Goal: Information Seeking & Learning: Learn about a topic

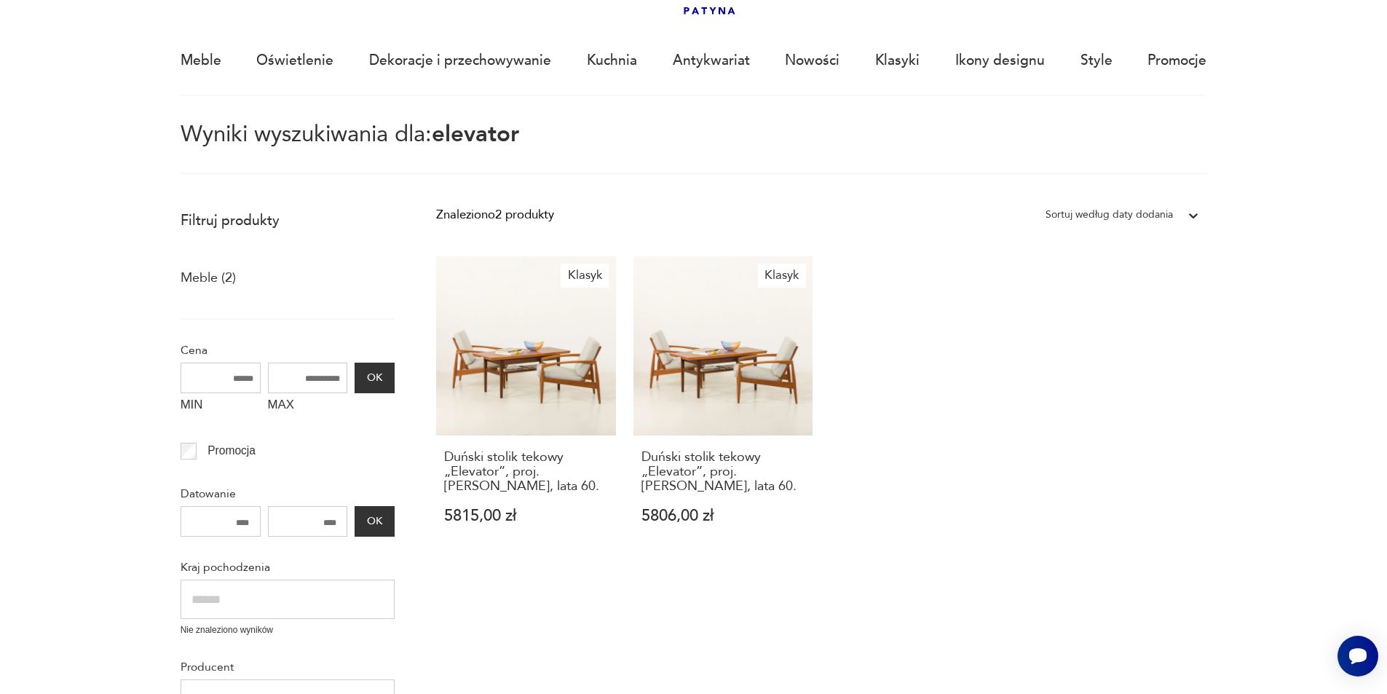
click at [874, 592] on div "Znaleziono 2 produkty Filtruj Sortuj według daty dodania Sortuj według daty dod…" at bounding box center [821, 662] width 770 height 920
click at [730, 462] on h3 "Duński stolik tekowy „Elevator”, proj. [PERSON_NAME], lata 60." at bounding box center [724, 472] width 164 height 44
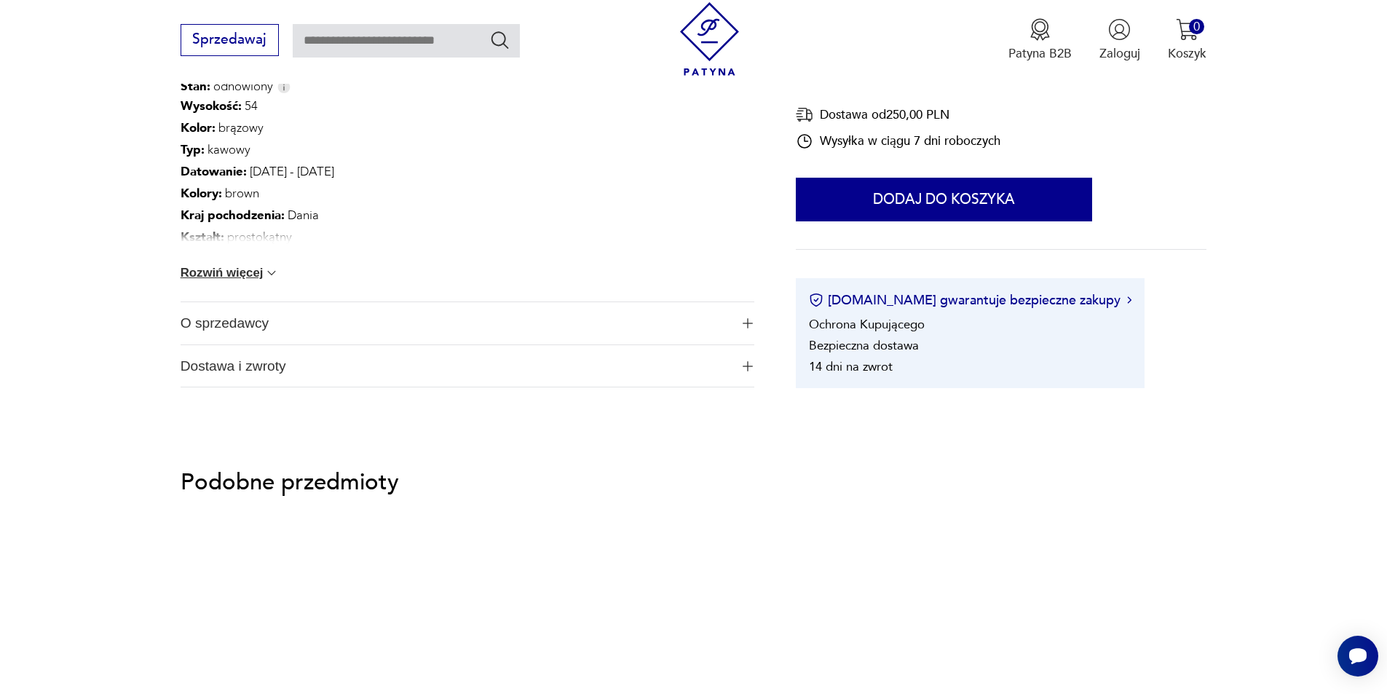
scroll to position [1092, 0]
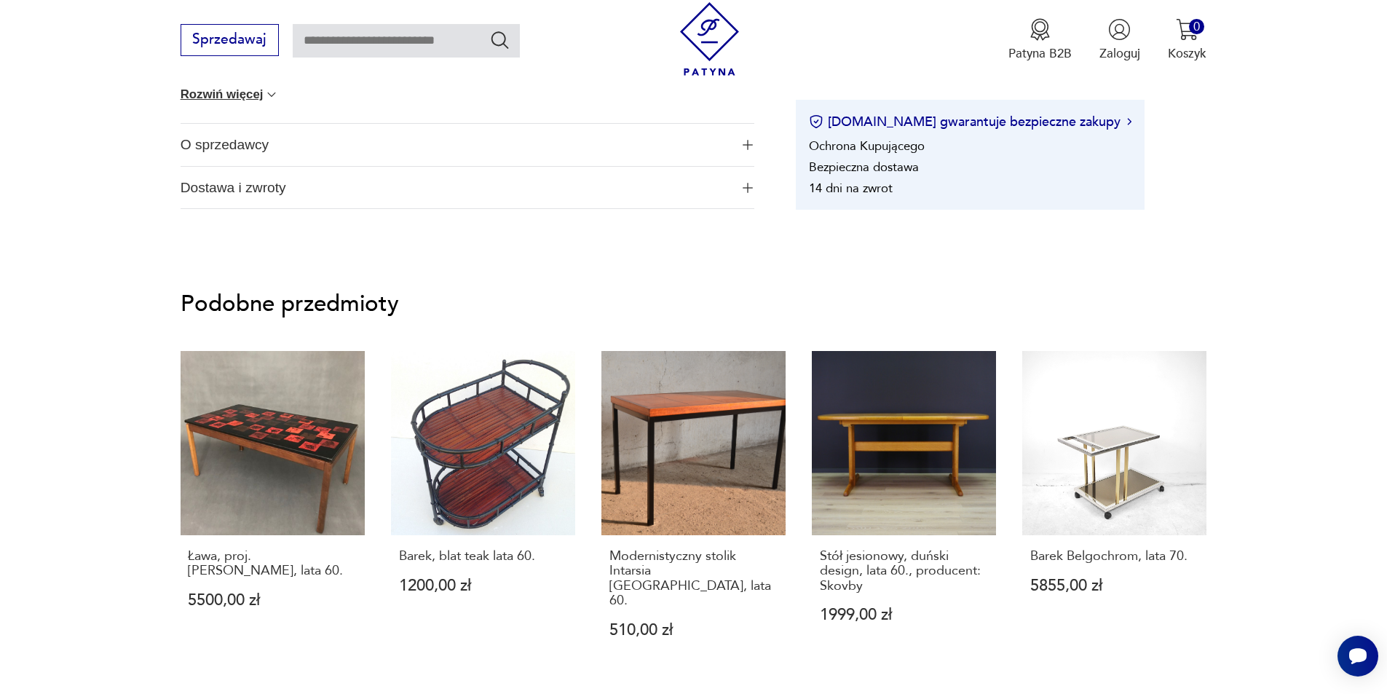
click at [213, 144] on span "O sprzedawcy" at bounding box center [456, 145] width 550 height 42
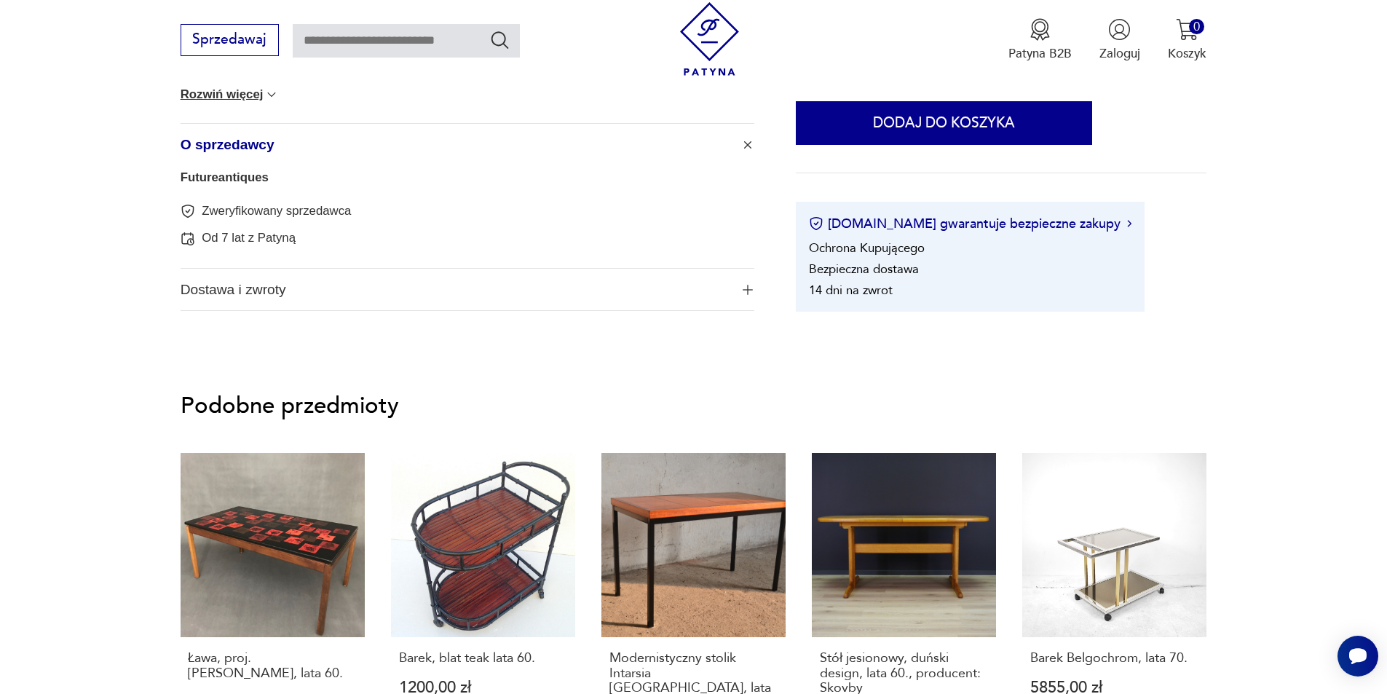
drag, startPoint x: 224, startPoint y: 205, endPoint x: 225, endPoint y: 197, distance: 8.1
click at [224, 205] on p "Zweryfikowany sprzedawca" at bounding box center [276, 211] width 149 height 17
click at [228, 179] on link "Futureantiques" at bounding box center [225, 177] width 88 height 14
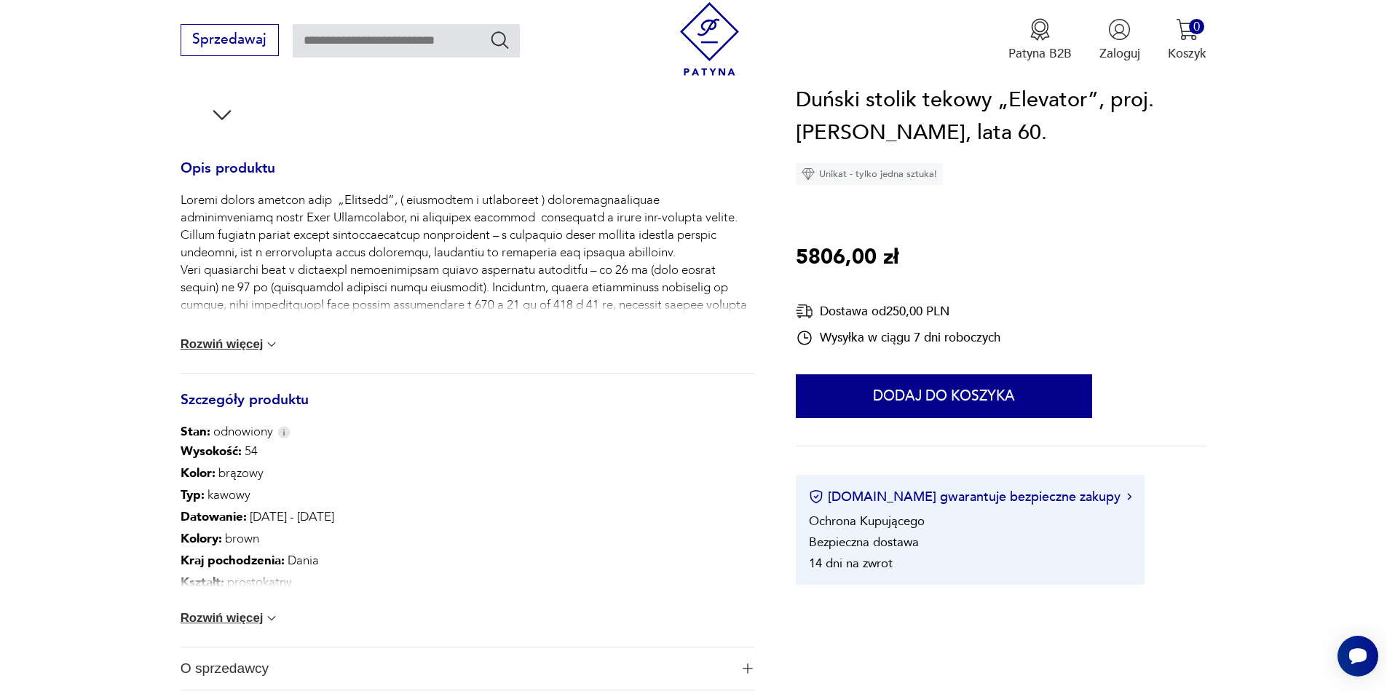
scroll to position [571, 0]
click at [198, 338] on button "Rozwiń więcej" at bounding box center [230, 342] width 99 height 15
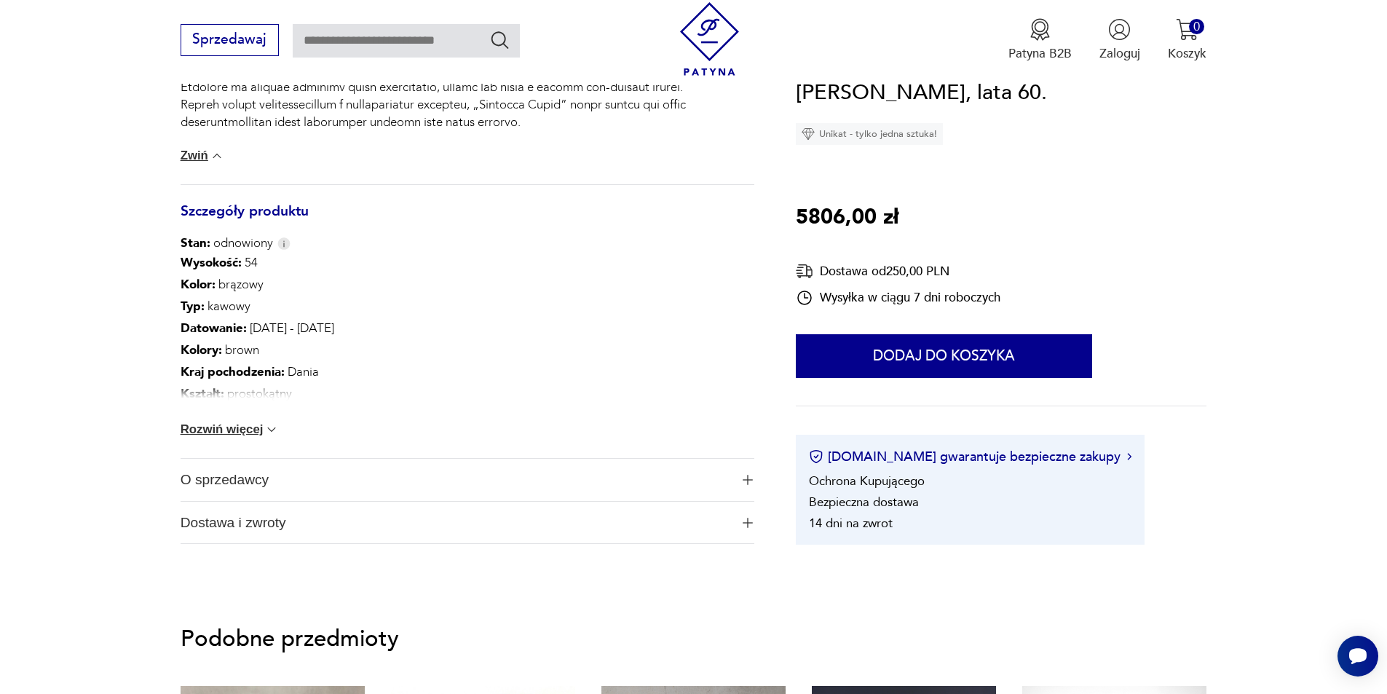
scroll to position [1008, 0]
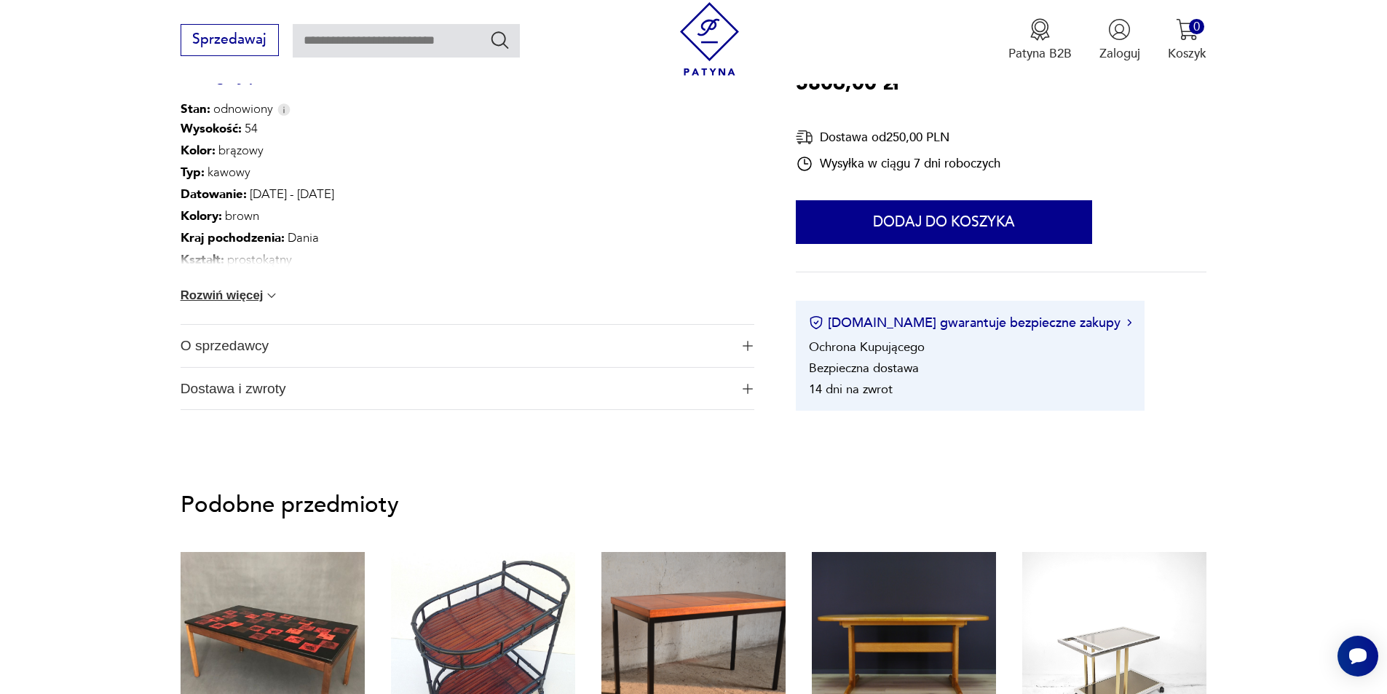
click at [263, 293] on button "Rozwiń więcej" at bounding box center [230, 295] width 99 height 15
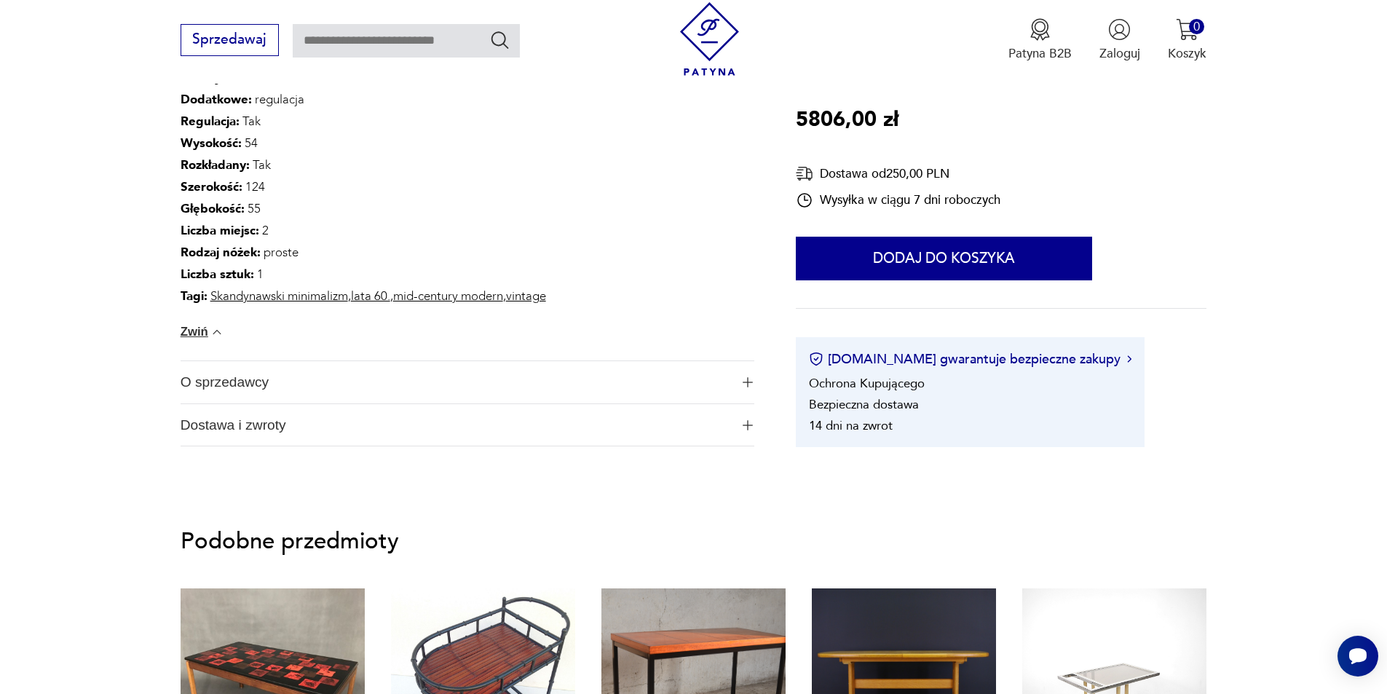
scroll to position [1226, 0]
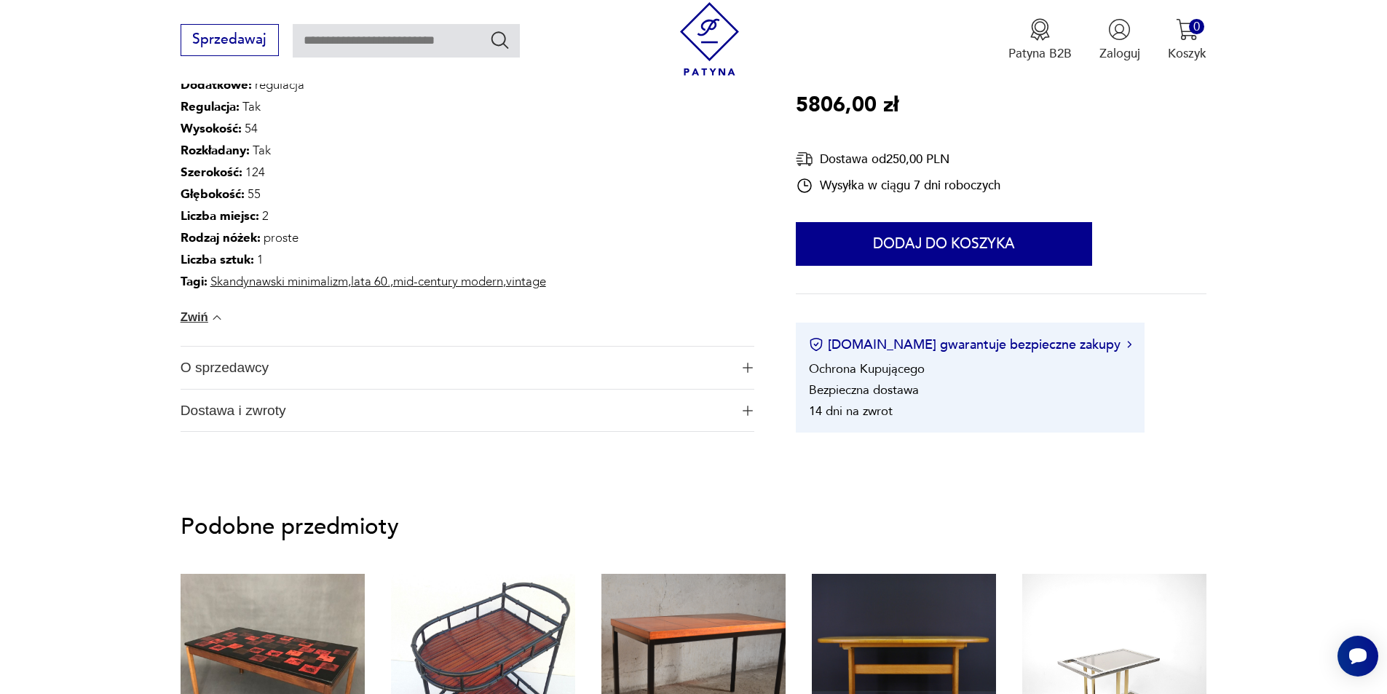
click at [323, 419] on span "Dostawa i zwroty" at bounding box center [456, 411] width 550 height 42
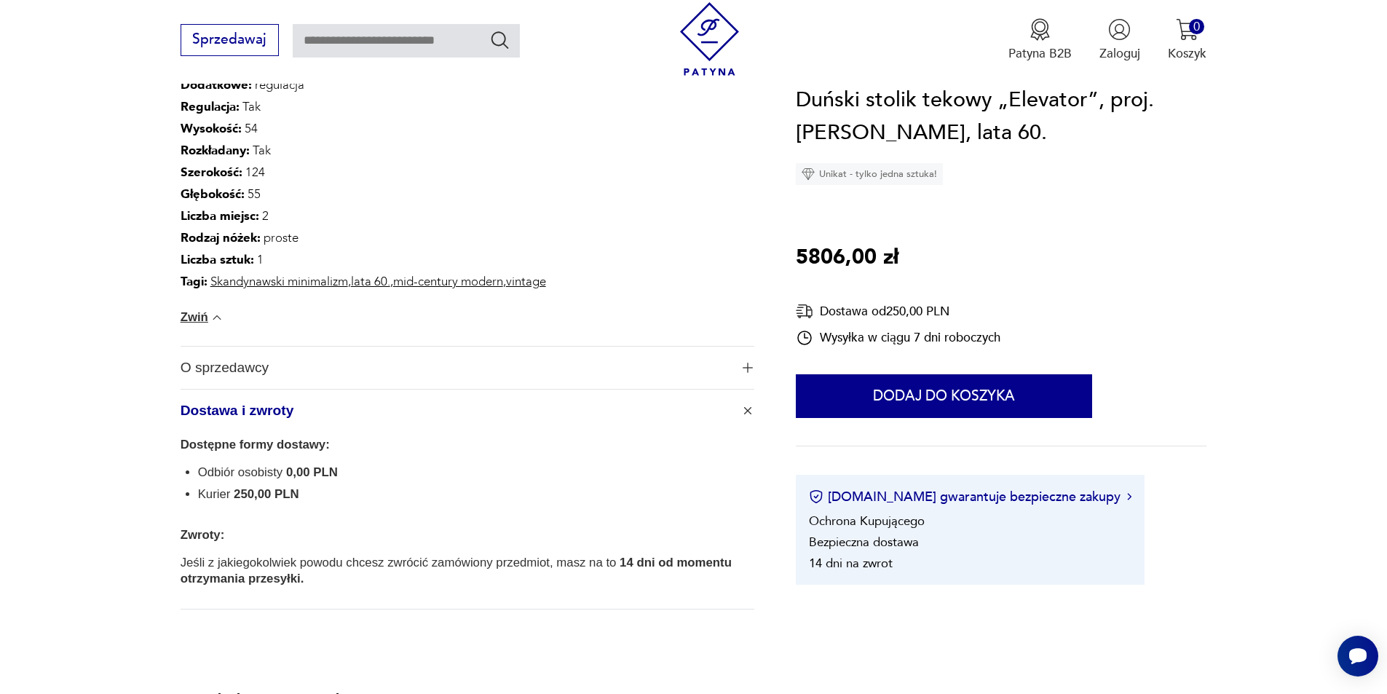
click at [323, 371] on span "O sprzedawcy" at bounding box center [456, 368] width 550 height 42
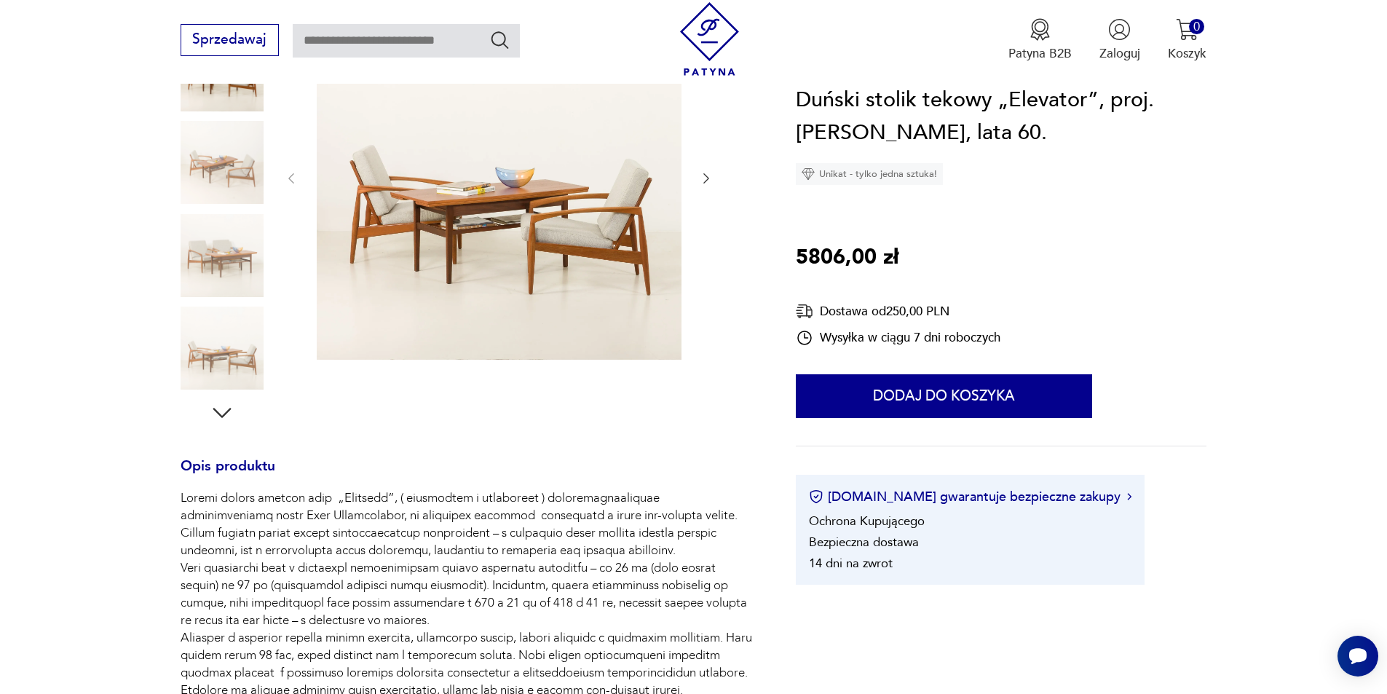
scroll to position [0, 0]
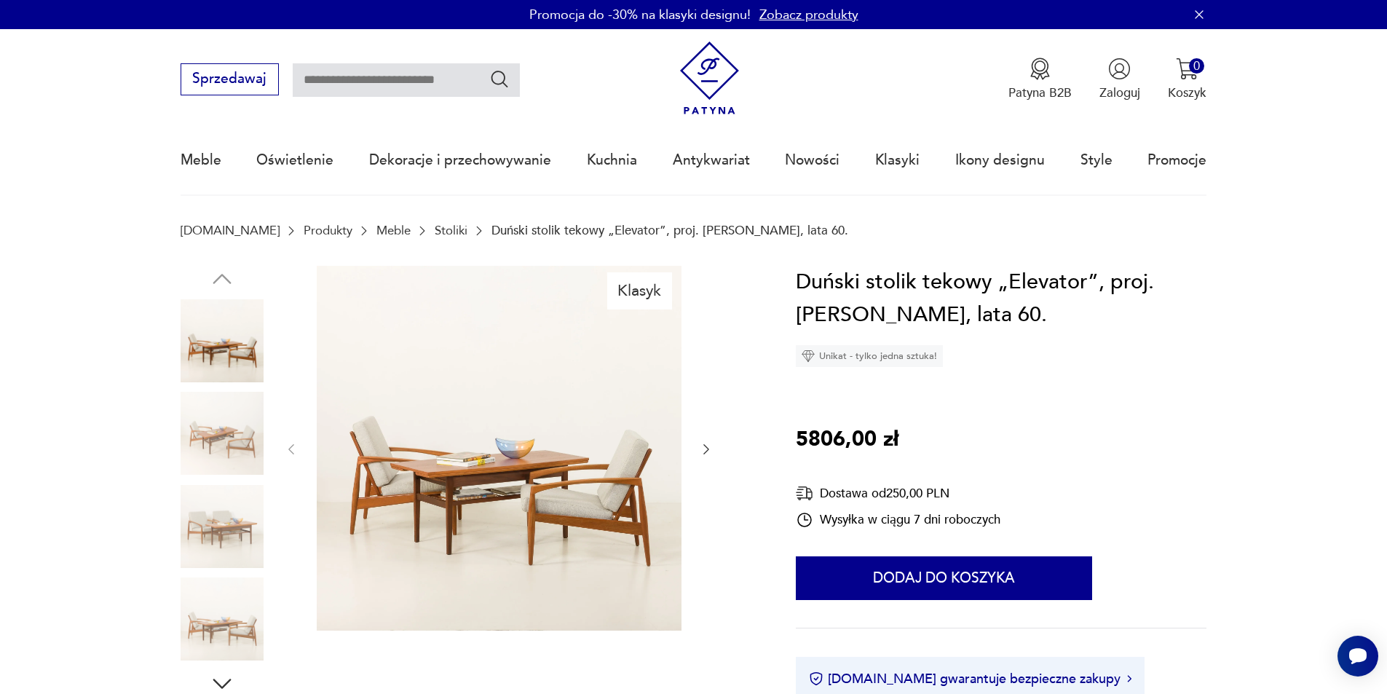
click at [872, 295] on h1 "Duński stolik tekowy „Elevator”, proj. [PERSON_NAME], lata 60." at bounding box center [1001, 299] width 411 height 66
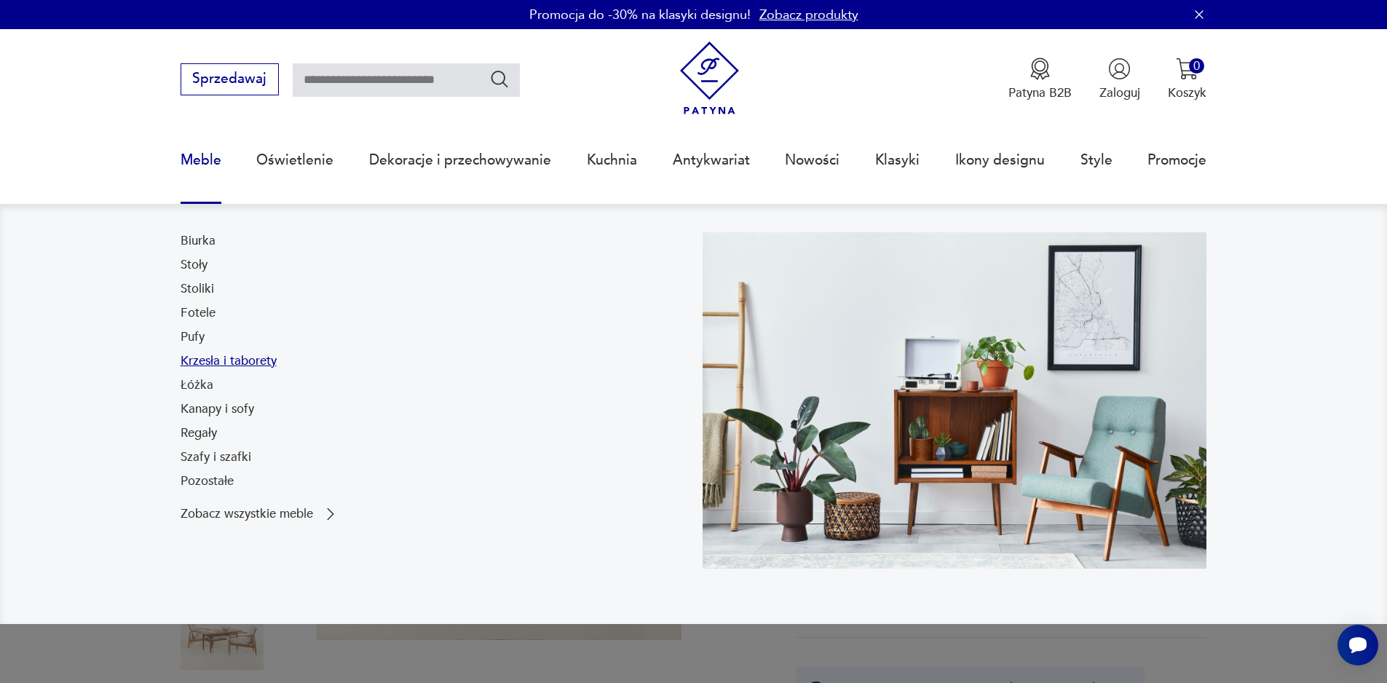
click at [209, 361] on link "Krzesła i taborety" at bounding box center [229, 360] width 96 height 17
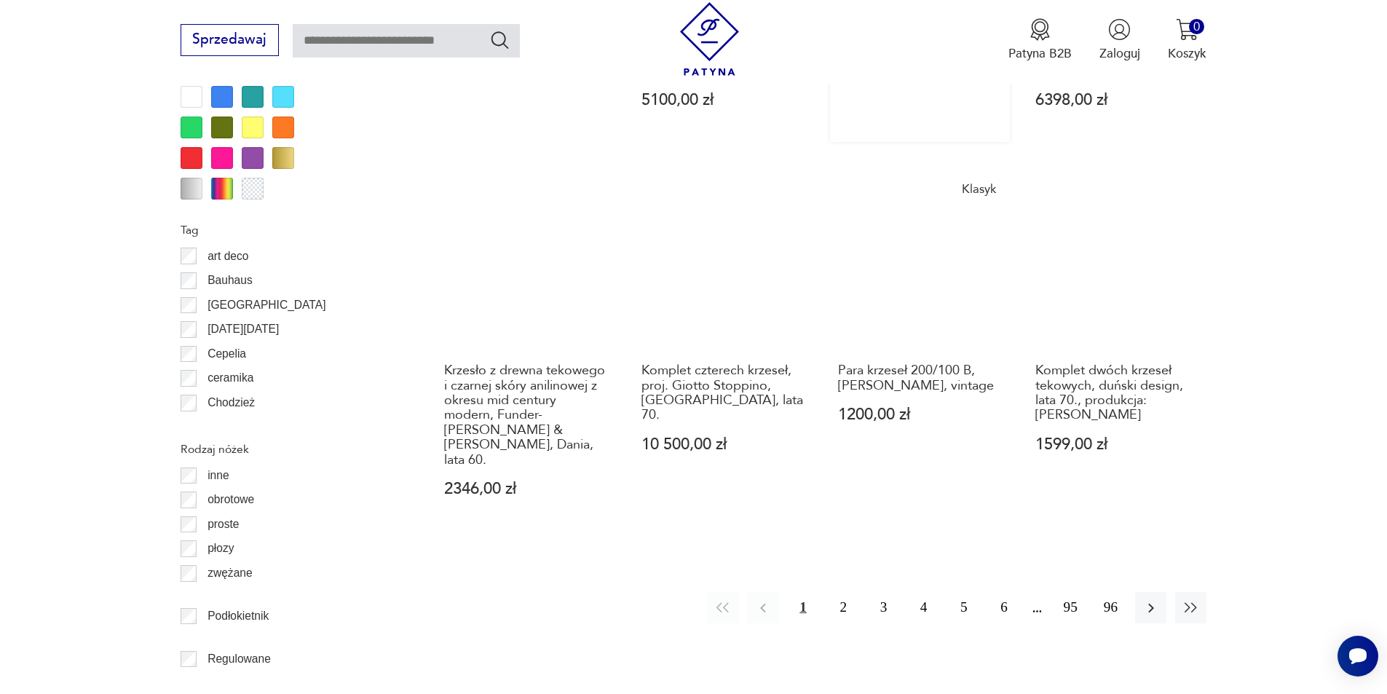
scroll to position [1745, 0]
